Goal: Task Accomplishment & Management: Use online tool/utility

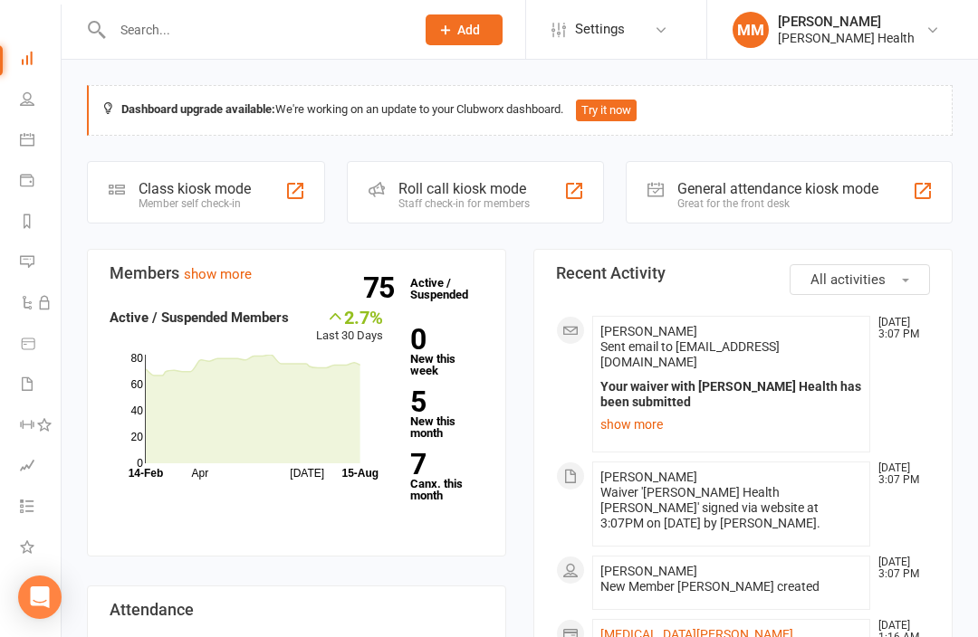
scroll to position [53, 2]
click at [29, 396] on link "Waivers 3" at bounding box center [40, 386] width 41 height 41
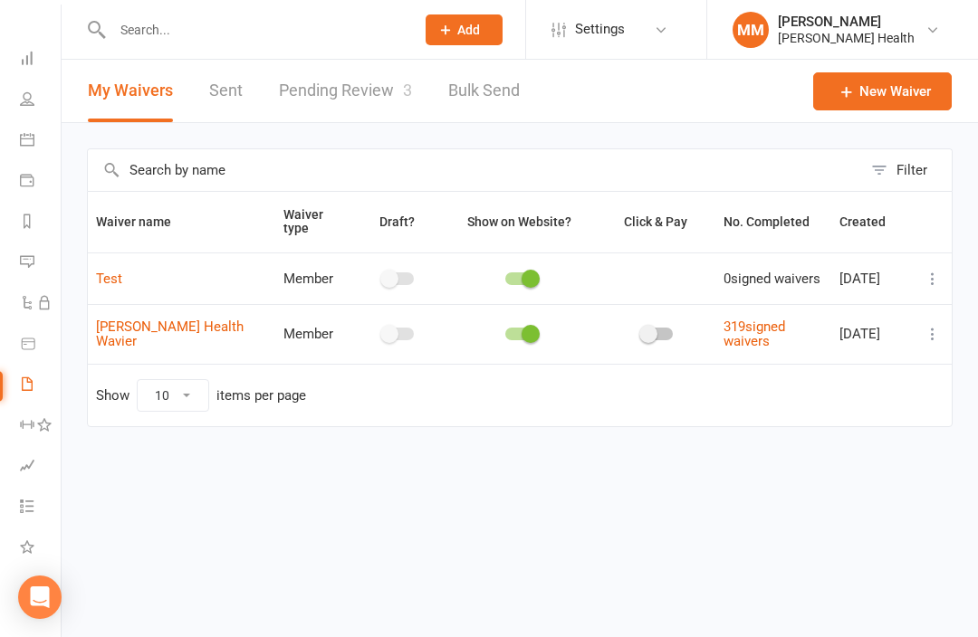
click at [365, 90] on link "Pending Review 3" at bounding box center [345, 91] width 133 height 62
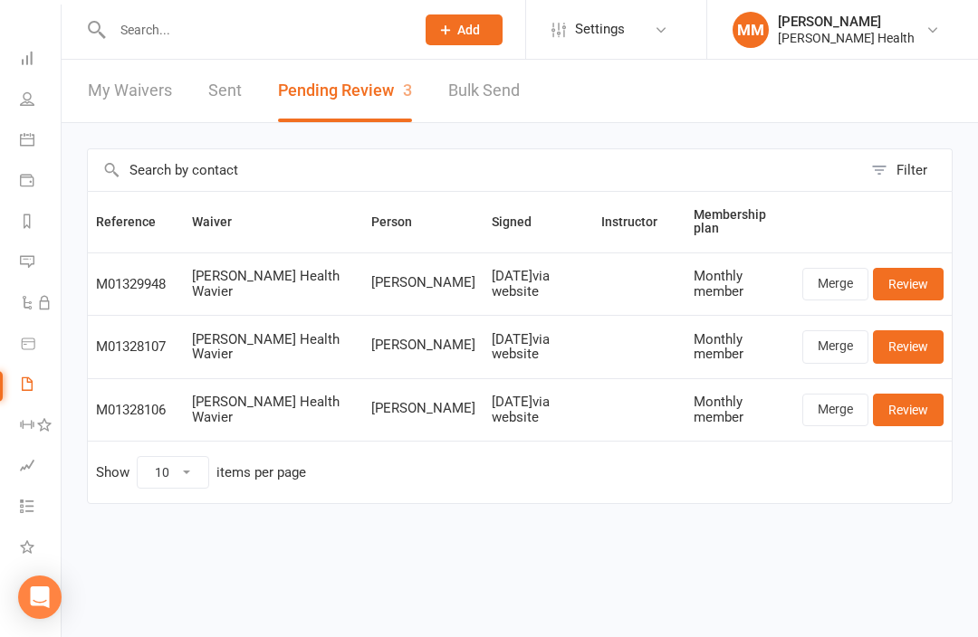
click at [916, 286] on link "Review" at bounding box center [908, 284] width 71 height 33
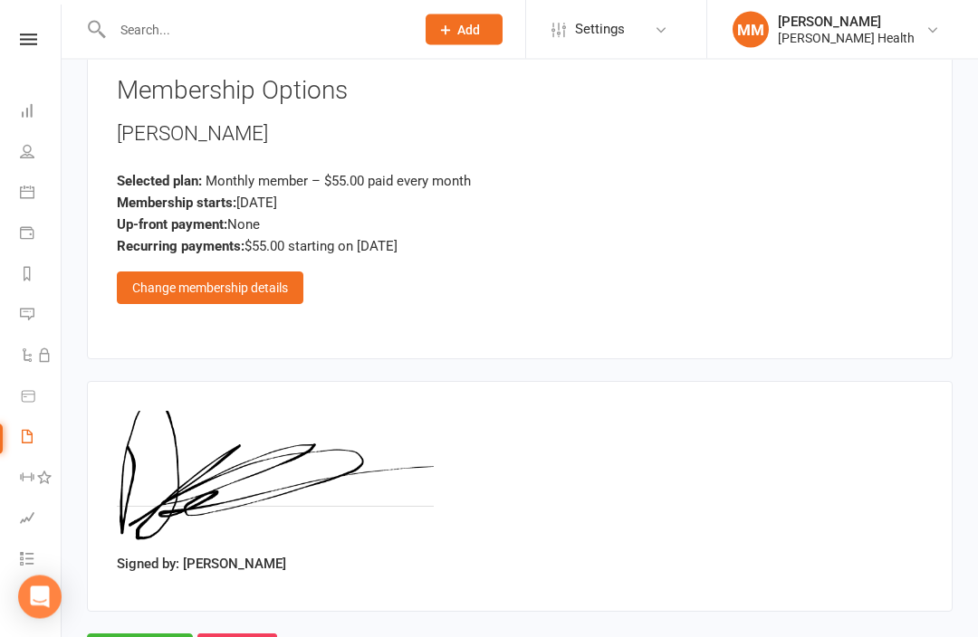
scroll to position [1187, 0]
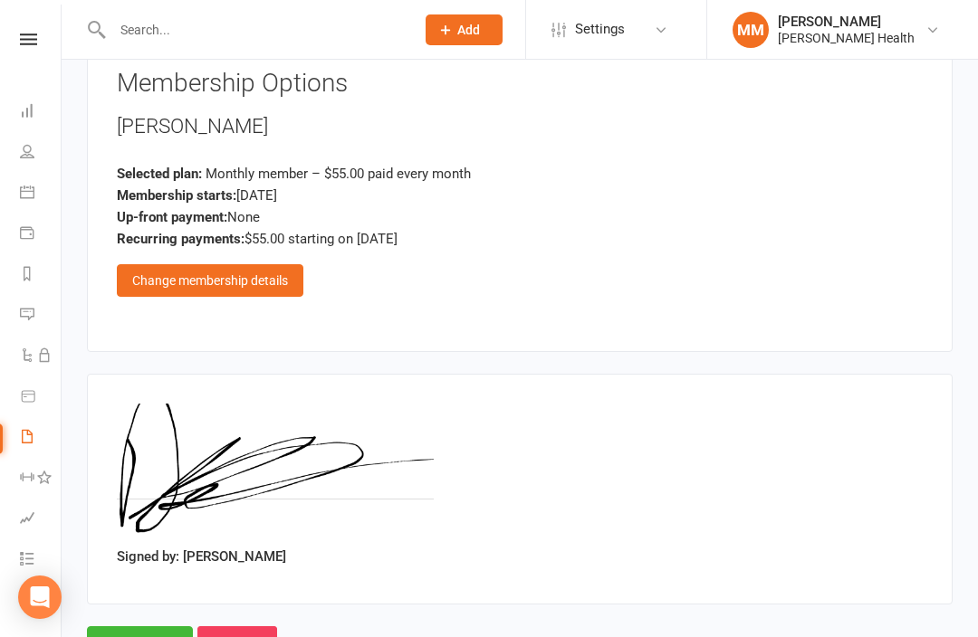
click at [130, 627] on input "Approve" at bounding box center [140, 646] width 106 height 38
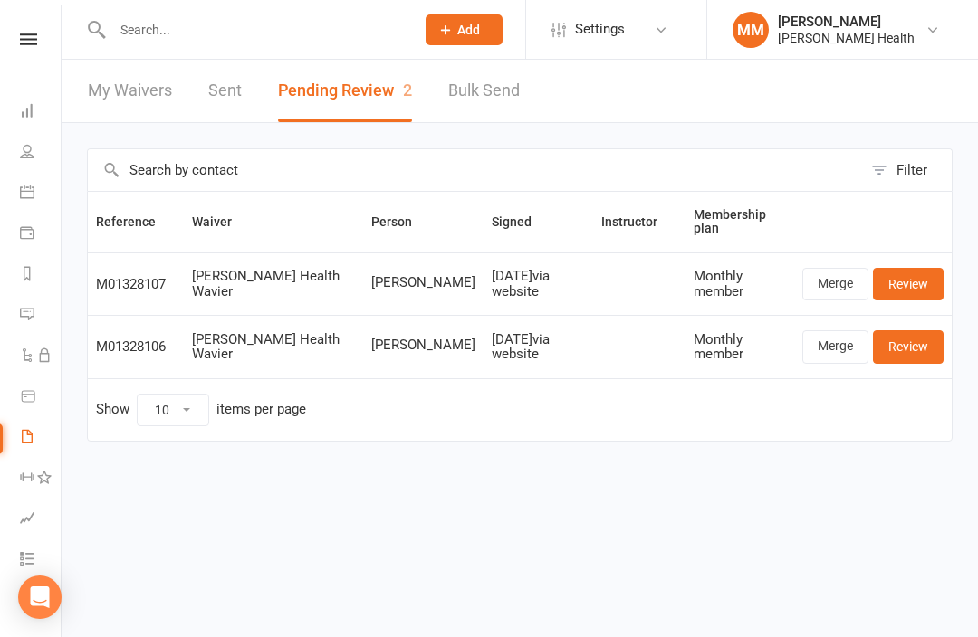
click at [920, 338] on link "Review" at bounding box center [908, 346] width 71 height 33
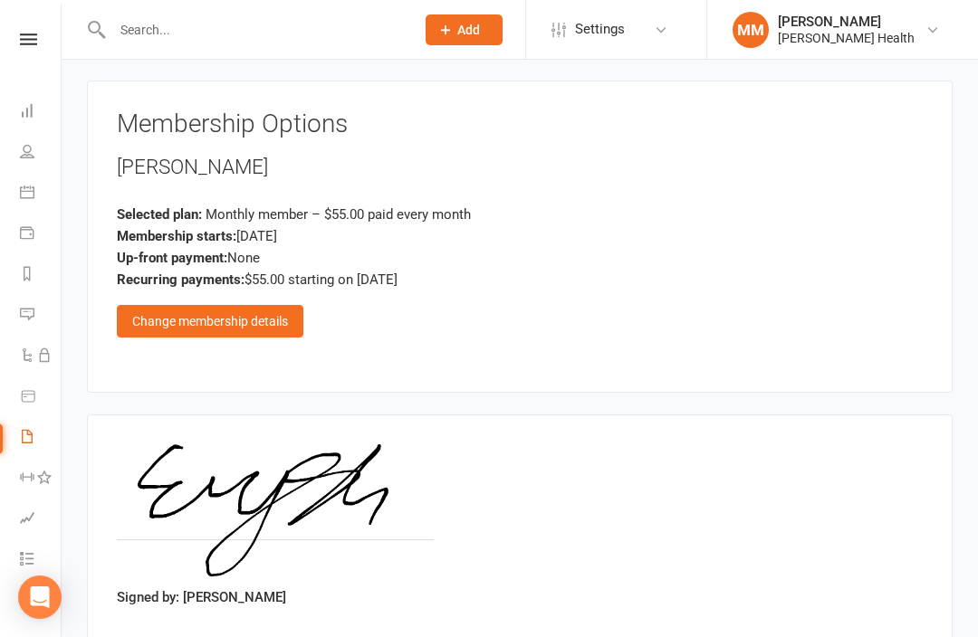
scroll to position [1199, 0]
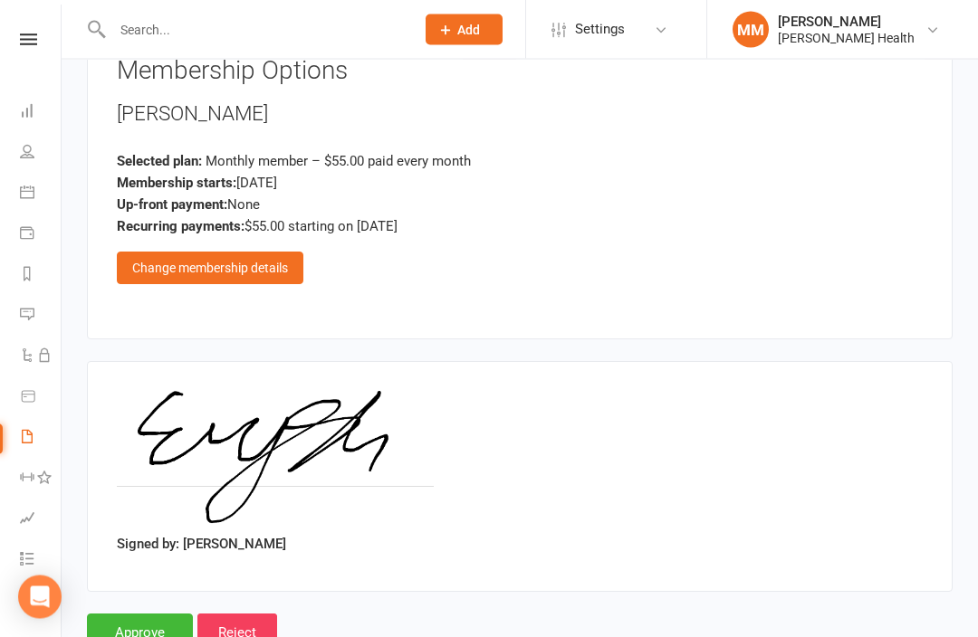
click at [120, 615] on input "Approve" at bounding box center [140, 634] width 106 height 38
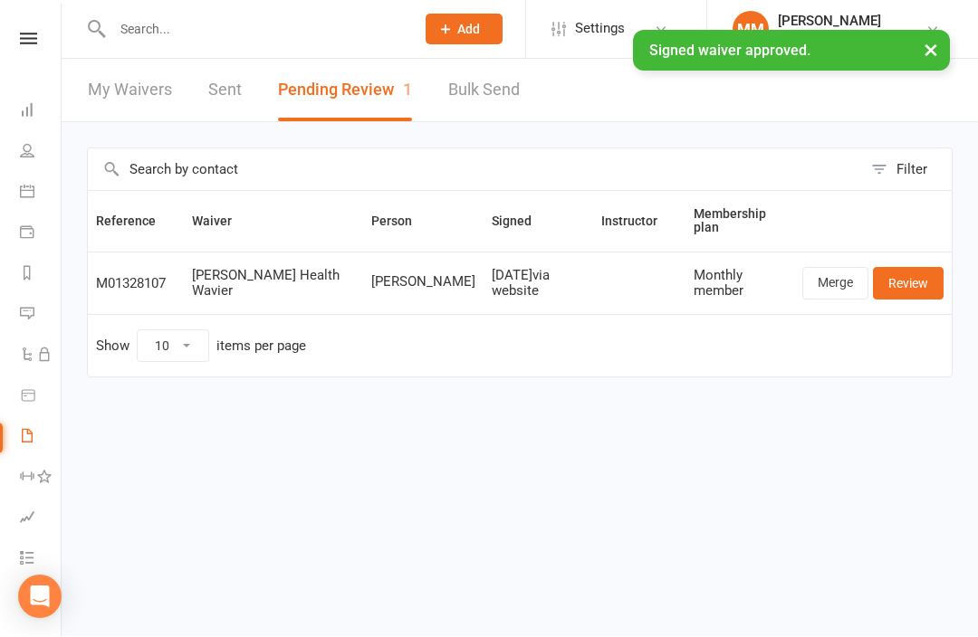
click at [926, 286] on link "Review" at bounding box center [908, 284] width 71 height 33
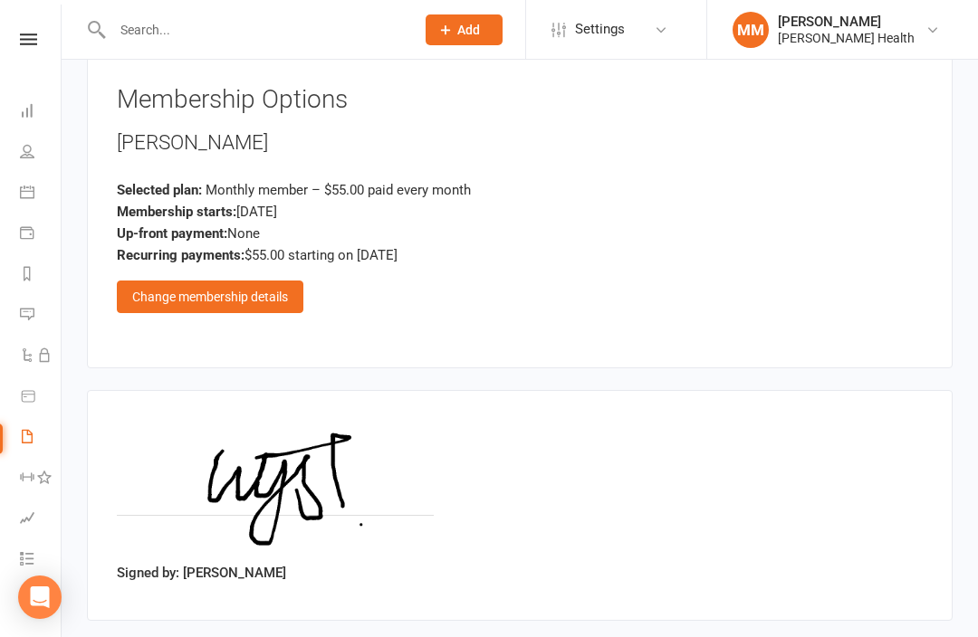
scroll to position [1199, 0]
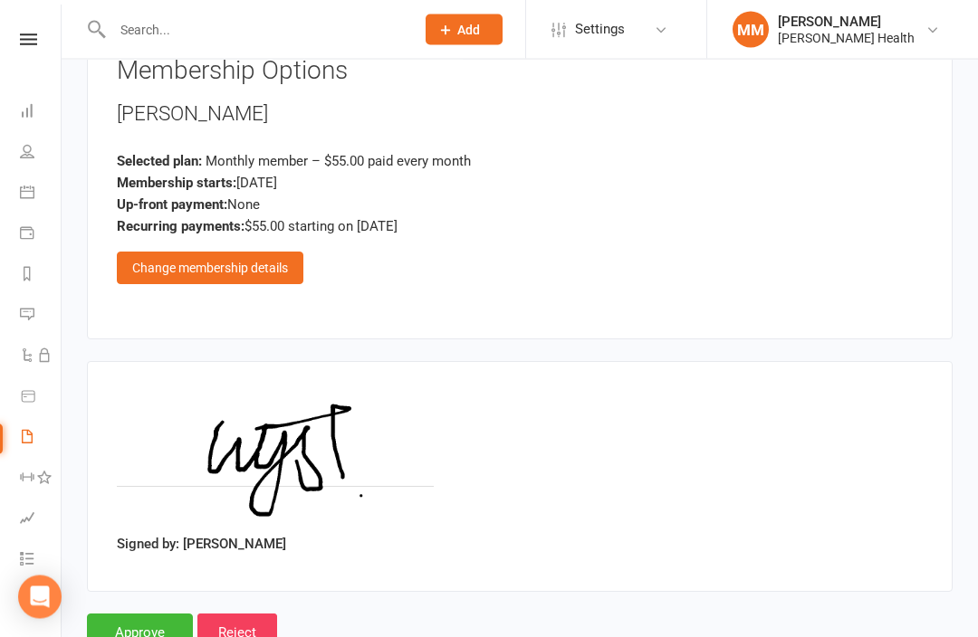
click at [129, 615] on input "Approve" at bounding box center [140, 634] width 106 height 38
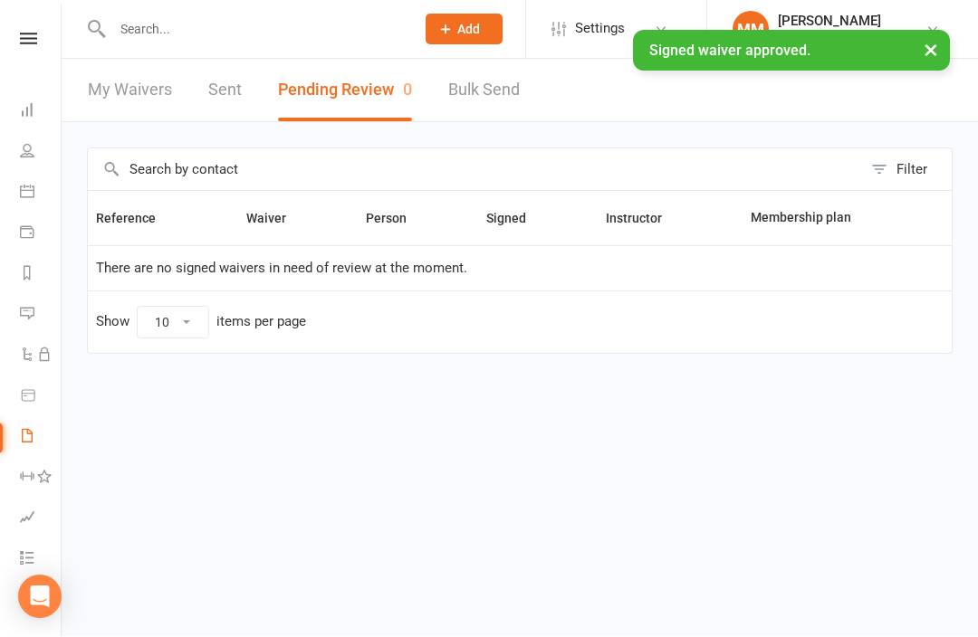
click at [926, 426] on html "Prospect Member Non-attending contact Class / event Appointment Task Membership…" at bounding box center [489, 215] width 978 height 431
